Goal: Information Seeking & Learning: Compare options

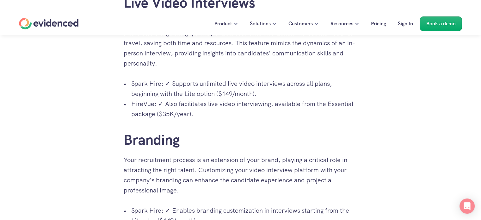
scroll to position [506, 0]
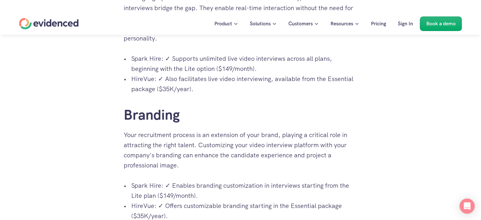
click at [199, 82] on p "HireVue: ✓ Also facilitates live video interviewing, available from the Essenti…" at bounding box center [244, 84] width 226 height 20
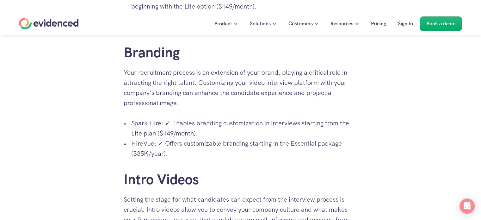
scroll to position [661, 0]
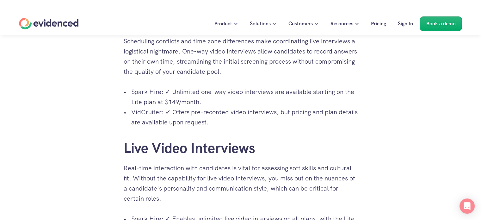
scroll to position [473, 0]
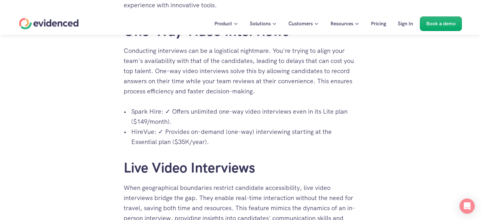
scroll to position [506, 0]
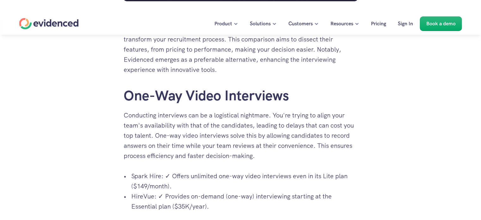
scroll to position [285, 0]
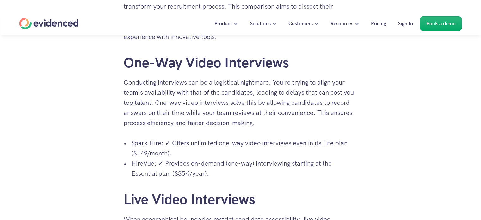
click at [234, 115] on p "Conducting interviews can be a logistical nightmare. You're trying to align you…" at bounding box center [241, 102] width 234 height 51
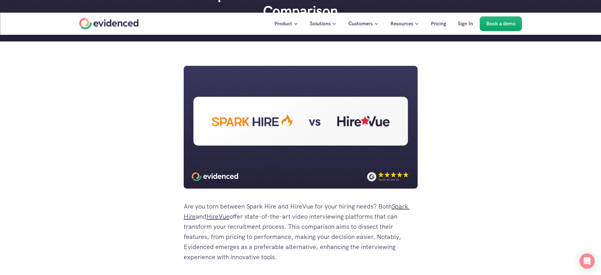
scroll to position [79, 0]
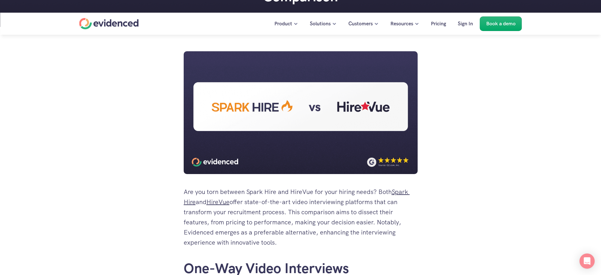
click at [277, 202] on p "Are you torn between Spark Hire and HireVue for your hiring needs? Both Spark H…" at bounding box center [301, 217] width 234 height 61
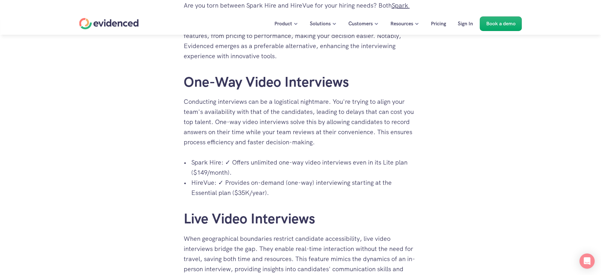
scroll to position [395, 0]
